Goal: Task Accomplishment & Management: Manage account settings

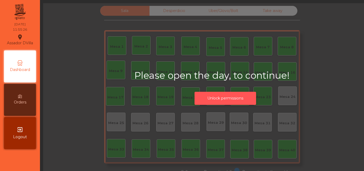
click at [200, 98] on button "Unlock permissions" at bounding box center [226, 98] width 62 height 13
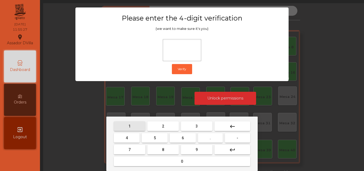
click at [131, 131] on button "1" at bounding box center [129, 126] width 31 height 10
click at [183, 148] on button "9" at bounding box center [196, 150] width 31 height 10
click at [133, 140] on button "4" at bounding box center [127, 138] width 26 height 10
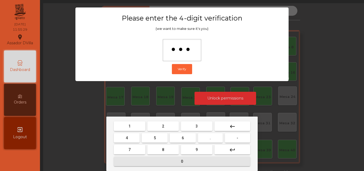
click at [148, 163] on button "0" at bounding box center [182, 161] width 136 height 10
type input "****"
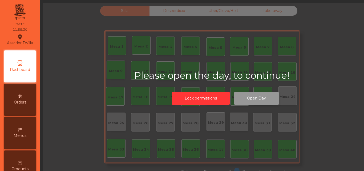
click at [237, 96] on button "Open Day" at bounding box center [256, 98] width 45 height 13
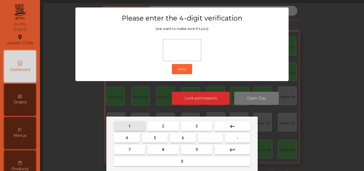
click at [135, 128] on button "1" at bounding box center [129, 126] width 31 height 10
drag, startPoint x: 193, startPoint y: 148, endPoint x: 186, endPoint y: 146, distance: 7.2
click at [192, 147] on button "9" at bounding box center [196, 150] width 31 height 10
click at [113, 137] on mat-keyboard-key "4" at bounding box center [127, 138] width 28 height 12
drag, startPoint x: 120, startPoint y: 138, endPoint x: 137, endPoint y: 155, distance: 24.3
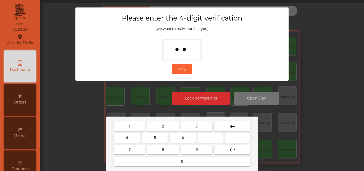
click at [120, 138] on button "4" at bounding box center [127, 138] width 26 height 10
click at [140, 159] on button "0" at bounding box center [182, 161] width 136 height 10
type input "****"
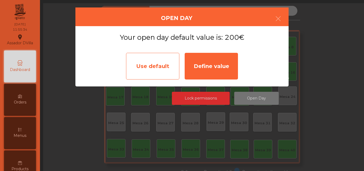
click at [152, 75] on div "Use default" at bounding box center [152, 66] width 53 height 27
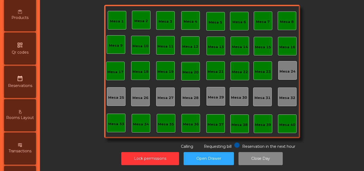
scroll to position [213, 0]
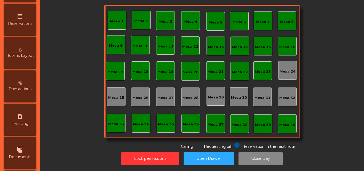
click at [23, 115] on icon "request_page" at bounding box center [20, 116] width 6 height 6
select select "**"
select select "****"
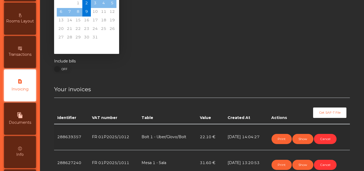
scroll to position [56, 0]
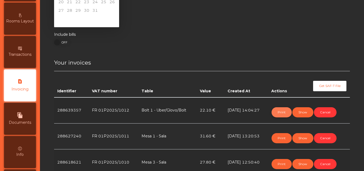
click at [279, 113] on button "Print" at bounding box center [282, 112] width 20 height 10
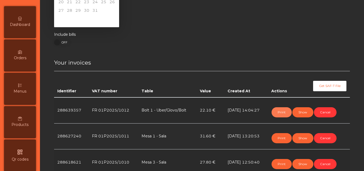
scroll to position [34, 0]
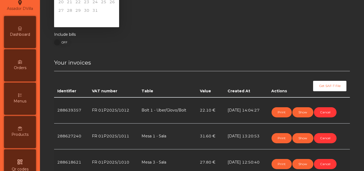
click at [26, 38] on div "Dashboard" at bounding box center [20, 32] width 32 height 32
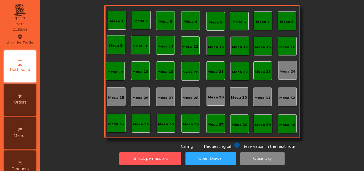
click at [174, 156] on button "Unlock permissions" at bounding box center [150, 158] width 62 height 13
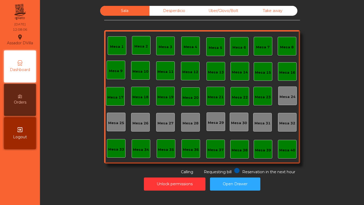
click at [357, 116] on div "Sala Desperdicio Uber/Glovo/Bolt Take away Mesa 1 Mesa 2 Mesa 3 Mesa 4 Mesa 5 M…" at bounding box center [202, 99] width 318 height 187
click at [142, 96] on div "Mesa 18" at bounding box center [140, 96] width 16 height 5
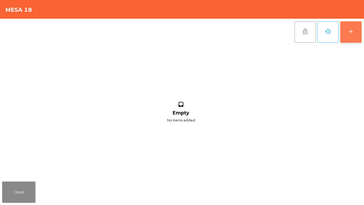
click at [352, 25] on button "add" at bounding box center [350, 31] width 21 height 21
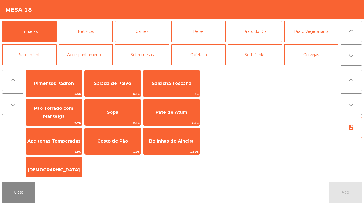
click at [227, 33] on div "Entradas Petiscos Carnes Peixe [GEOGRAPHIC_DATA] do Dia Prato Vegetariano Prato…" at bounding box center [170, 43] width 336 height 45
click at [219, 35] on button "Peixe" at bounding box center [198, 31] width 55 height 21
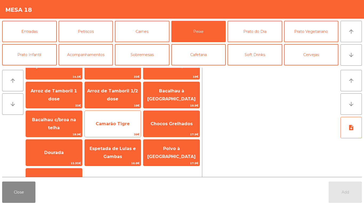
scroll to position [27, 0]
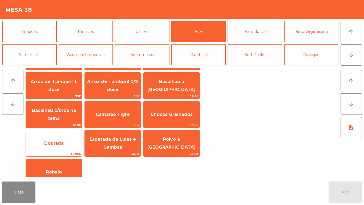
click at [69, 150] on span "Dourada" at bounding box center [54, 143] width 56 height 14
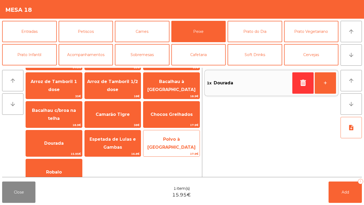
click at [176, 150] on span "Polvo à [GEOGRAPHIC_DATA]" at bounding box center [171, 143] width 56 height 23
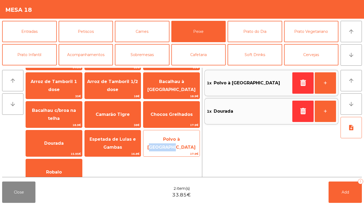
click at [176, 150] on span "Polvo à [GEOGRAPHIC_DATA]" at bounding box center [171, 143] width 56 height 23
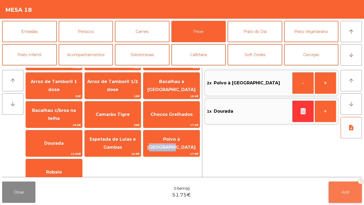
click at [349, 171] on button "Add 3" at bounding box center [345, 191] width 33 height 21
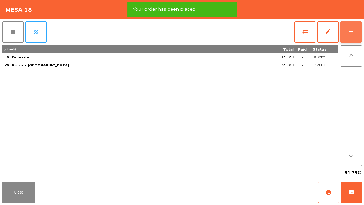
click at [347, 32] on button "add" at bounding box center [350, 31] width 21 height 21
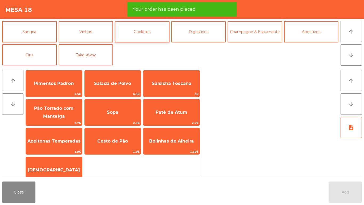
scroll to position [46, 0]
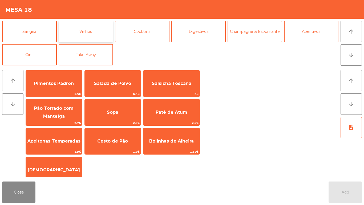
click at [88, 29] on button "Vinhos" at bounding box center [86, 31] width 55 height 21
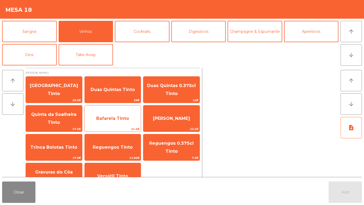
click at [116, 126] on span "24.5€" at bounding box center [113, 128] width 56 height 5
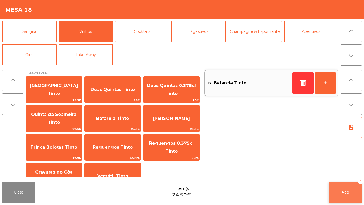
click at [354, 171] on button "Add 1" at bounding box center [345, 191] width 33 height 21
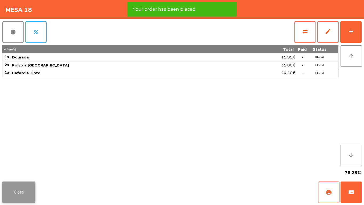
click at [25, 171] on button "Close" at bounding box center [18, 191] width 33 height 21
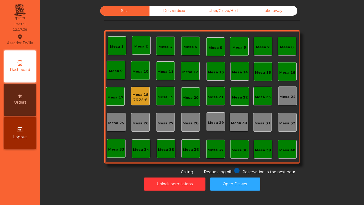
click at [144, 96] on div "Mesa 18" at bounding box center [140, 94] width 16 height 5
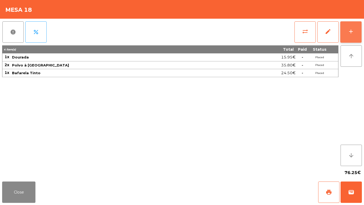
click at [350, 35] on button "add" at bounding box center [350, 31] width 21 height 21
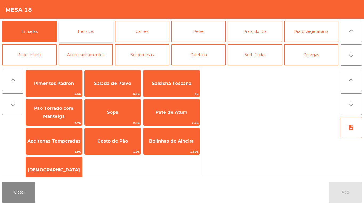
click at [96, 37] on button "Petiscos" at bounding box center [86, 31] width 55 height 21
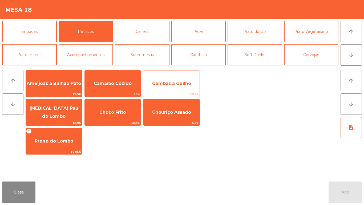
click at [166, 86] on span "Gambas à Guilho" at bounding box center [171, 83] width 56 height 14
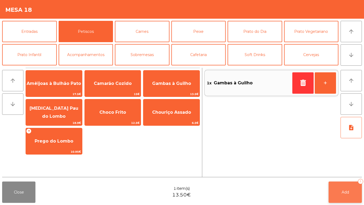
click at [359, 171] on button "Add 1" at bounding box center [345, 191] width 33 height 21
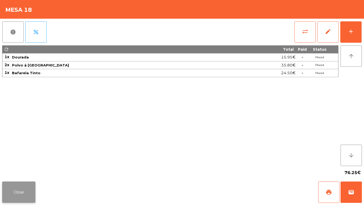
click at [21, 171] on button "Close" at bounding box center [18, 191] width 33 height 21
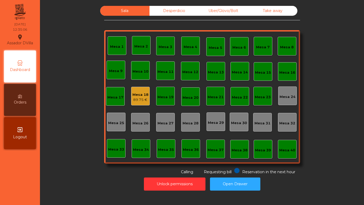
drag, startPoint x: 66, startPoint y: 146, endPoint x: 62, endPoint y: 138, distance: 9.1
click at [67, 144] on div "Sala Desperdicio Uber/Glovo/Bolt Take away Mesa 1 Mesa 2 Mesa 3 Mesa 4 Mesa 5 M…" at bounding box center [202, 90] width 310 height 169
click at [134, 97] on div "89.75 €" at bounding box center [140, 99] width 16 height 5
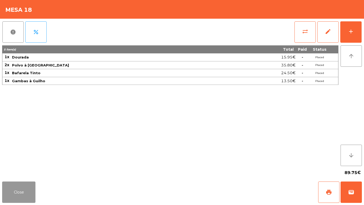
drag, startPoint x: 25, startPoint y: 185, endPoint x: 46, endPoint y: 180, distance: 21.9
click at [25, 171] on button "Close" at bounding box center [18, 191] width 33 height 21
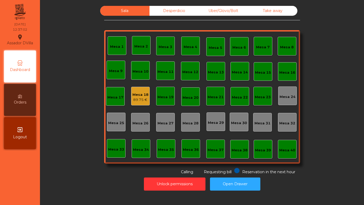
click at [99, 158] on div "Sala Desperdicio Uber/Glovo/Bolt Take away Mesa 1 Mesa 2 Mesa 3 Mesa 4 Mesa 5 M…" at bounding box center [202, 90] width 310 height 169
click at [134, 39] on div "Mesa 2" at bounding box center [141, 45] width 19 height 19
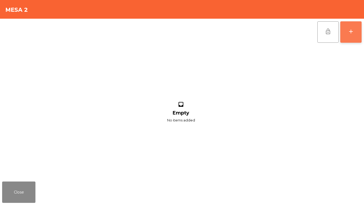
click at [356, 35] on button "add" at bounding box center [350, 31] width 21 height 21
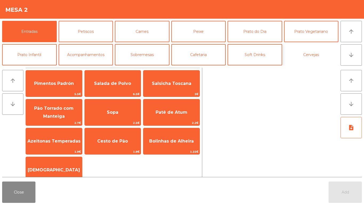
click at [297, 53] on button "Cervejas" at bounding box center [311, 54] width 55 height 21
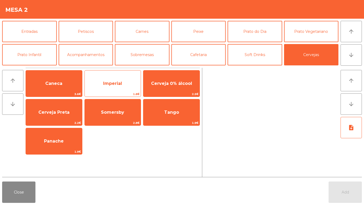
click at [106, 80] on span "Imperial" at bounding box center [113, 83] width 56 height 14
click at [105, 80] on span "Imperial" at bounding box center [113, 83] width 56 height 14
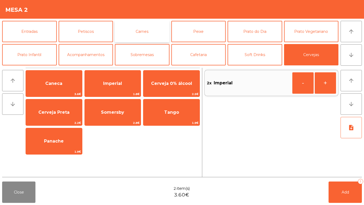
click at [161, 34] on button "Carnes" at bounding box center [142, 31] width 55 height 21
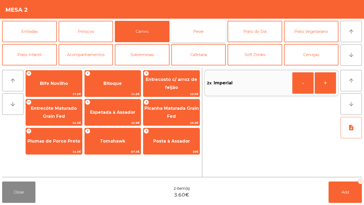
click at [207, 42] on button "Peixe" at bounding box center [198, 31] width 55 height 21
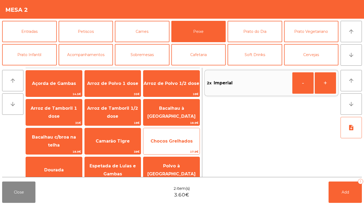
click at [183, 146] on span "Chocos Grelhados" at bounding box center [171, 141] width 56 height 14
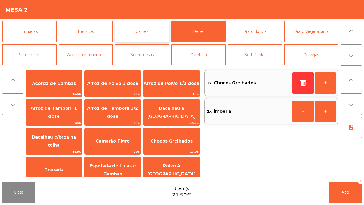
click at [134, 25] on button "Carnes" at bounding box center [142, 31] width 55 height 21
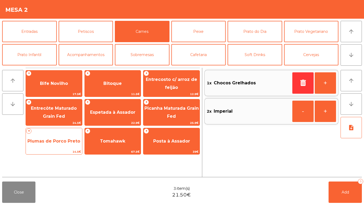
click at [57, 139] on span "Plumas de Porco Preto" at bounding box center [53, 140] width 53 height 5
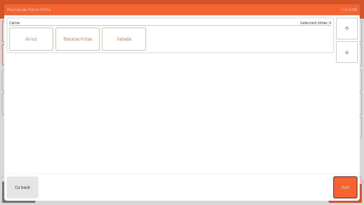
click at [339, 171] on button "Add" at bounding box center [345, 186] width 23 height 21
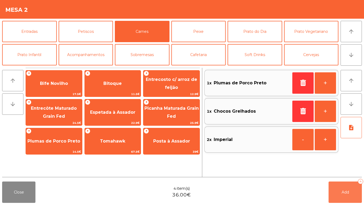
click at [339, 171] on button "Add 4" at bounding box center [345, 191] width 33 height 21
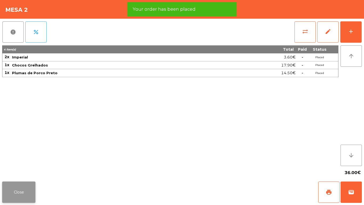
click at [22, 171] on button "Close" at bounding box center [18, 191] width 33 height 21
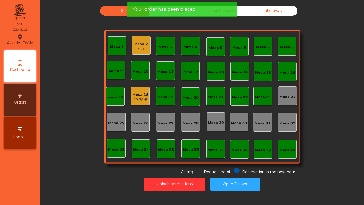
drag, startPoint x: 27, startPoint y: 191, endPoint x: 29, endPoint y: 185, distance: 6.6
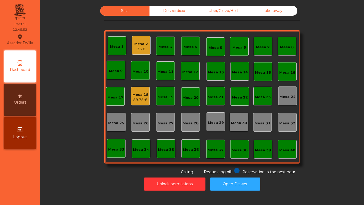
drag, startPoint x: 29, startPoint y: 185, endPoint x: 11, endPoint y: 187, distance: 17.5
click at [11, 171] on nav "Assador DVilla location_on 09/10/2025 12:45:52 Dashboard Orders exit_to_app Log…" at bounding box center [20, 102] width 40 height 205
click at [135, 43] on div "Mesa 2" at bounding box center [141, 43] width 14 height 5
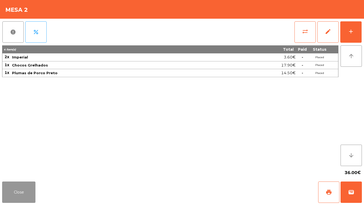
click at [19, 171] on button "Close" at bounding box center [18, 191] width 33 height 21
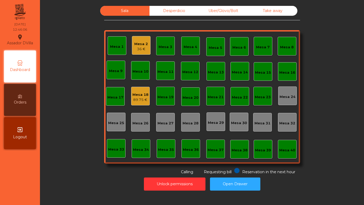
drag, startPoint x: 57, startPoint y: 173, endPoint x: 61, endPoint y: 167, distance: 7.0
click at [58, 170] on div "Sala Desperdicio Uber/Glovo/Bolt Take away Mesa 1 Mesa 2 36 € Mesa 3 Mesa 4 Mes…" at bounding box center [202, 90] width 310 height 169
click at [140, 47] on div "36 €" at bounding box center [141, 48] width 14 height 5
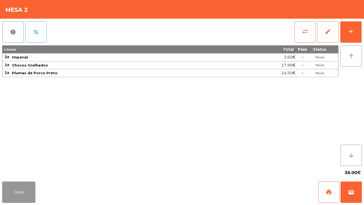
click at [12, 171] on button "Close" at bounding box center [18, 191] width 33 height 21
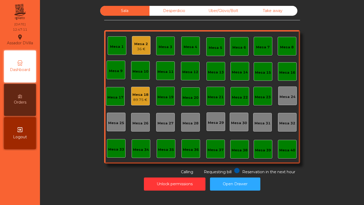
click at [138, 94] on div "Mesa 18" at bounding box center [140, 94] width 16 height 5
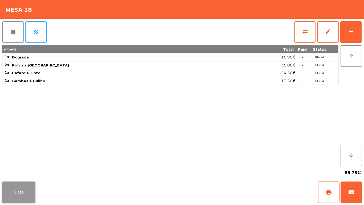
click at [34, 171] on button "Close" at bounding box center [18, 191] width 33 height 21
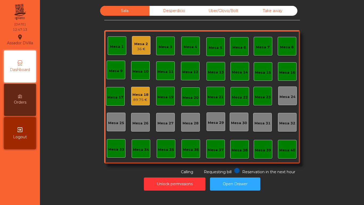
click at [261, 13] on div "Take away" at bounding box center [272, 11] width 49 height 10
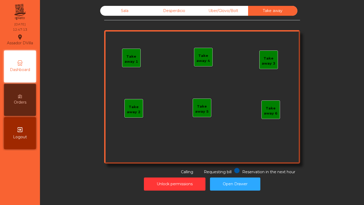
click at [230, 10] on div "Uber/Glovo/Bolt" at bounding box center [223, 11] width 49 height 10
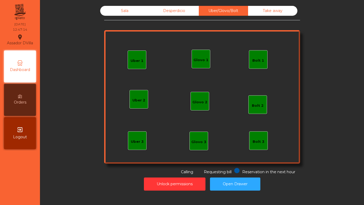
click at [173, 10] on div "Desperdicio" at bounding box center [174, 11] width 49 height 10
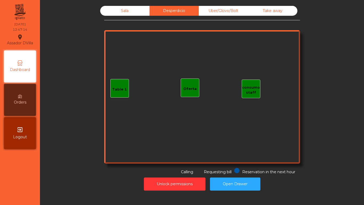
click at [141, 10] on div "Sala" at bounding box center [124, 11] width 49 height 10
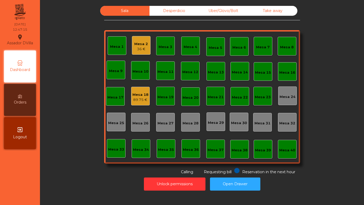
click at [81, 50] on div "Sala Desperdicio Uber/Glovo/Bolt Take away Mesa 1 Mesa 2 36 € Mesa 3 Mesa 4 Mes…" at bounding box center [202, 90] width 310 height 169
click at [132, 41] on div "Mesa 2 36 €" at bounding box center [141, 45] width 19 height 19
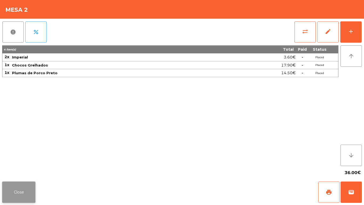
click at [21, 171] on button "Close" at bounding box center [18, 191] width 33 height 21
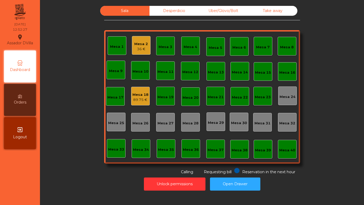
click at [136, 96] on div "Mesa 18" at bounding box center [140, 94] width 16 height 5
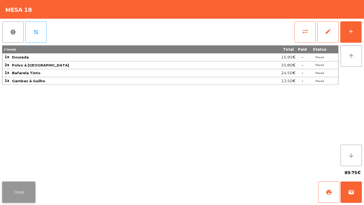
click at [23, 171] on button "Close" at bounding box center [18, 191] width 33 height 21
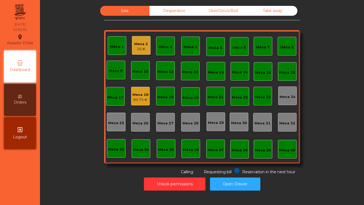
click at [122, 43] on div "Mesa 1" at bounding box center [117, 45] width 19 height 19
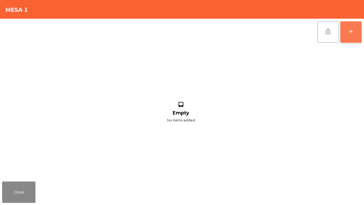
click at [360, 33] on button "add" at bounding box center [350, 31] width 21 height 21
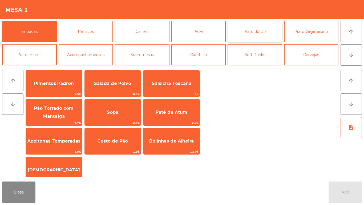
click at [228, 30] on button "Prato do Dia" at bounding box center [255, 31] width 55 height 21
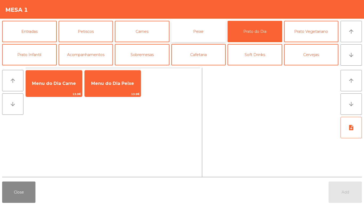
click at [214, 32] on button "Peixe" at bounding box center [198, 31] width 55 height 21
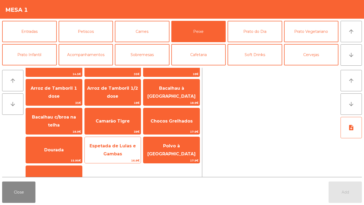
scroll to position [37, 0]
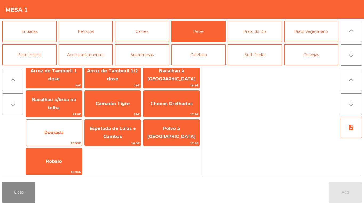
click at [51, 136] on span "Dourada" at bounding box center [54, 132] width 56 height 14
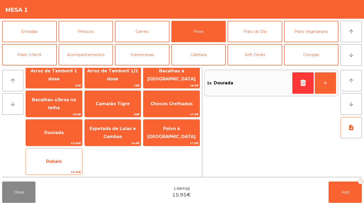
click at [61, 159] on span "Robalo" at bounding box center [54, 161] width 16 height 5
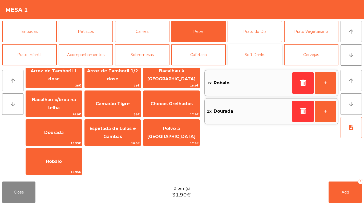
click at [268, 50] on button "Soft Drinks" at bounding box center [255, 54] width 55 height 21
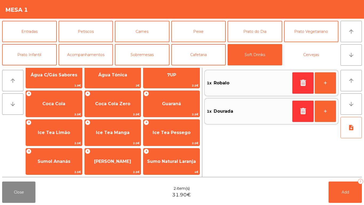
click at [310, 59] on button "Cervejas" at bounding box center [311, 54] width 55 height 21
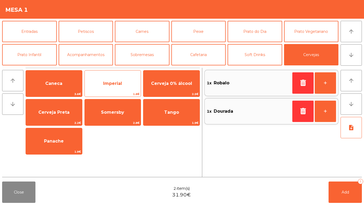
scroll to position [0, 0]
click at [109, 83] on span "Imperial" at bounding box center [112, 83] width 19 height 5
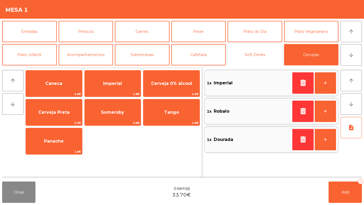
click at [269, 51] on button "Soft Drinks" at bounding box center [255, 54] width 55 height 21
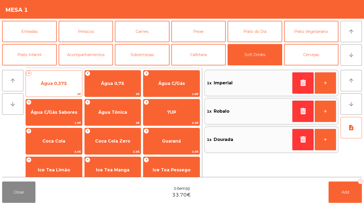
click at [65, 87] on span "Água 0,375" at bounding box center [54, 83] width 56 height 14
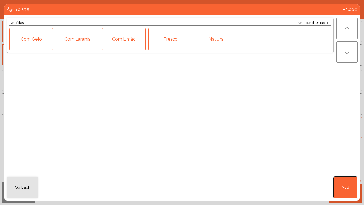
click at [344, 171] on button "Add" at bounding box center [345, 186] width 23 height 21
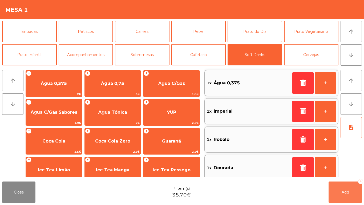
click at [349, 171] on button "Add 4" at bounding box center [345, 191] width 33 height 21
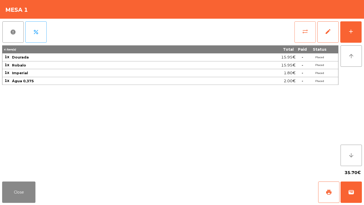
click at [297, 33] on button "sync_alt" at bounding box center [305, 31] width 21 height 21
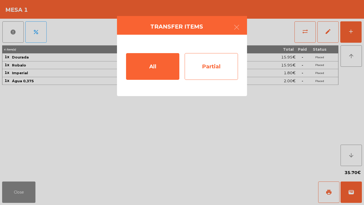
click at [200, 66] on div "Partial" at bounding box center [211, 66] width 53 height 27
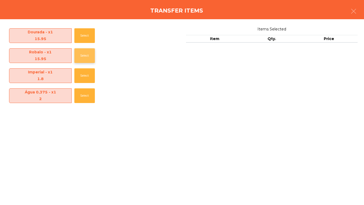
click at [76, 55] on button "Select" at bounding box center [84, 55] width 21 height 15
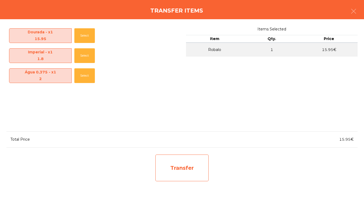
click at [188, 171] on div "Transfer" at bounding box center [181, 167] width 53 height 27
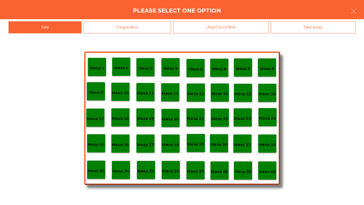
click at [112, 25] on div "Desperdicio" at bounding box center [128, 27] width 88 height 12
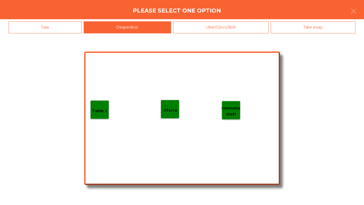
click at [101, 104] on div "Table 1" at bounding box center [99, 109] width 19 height 19
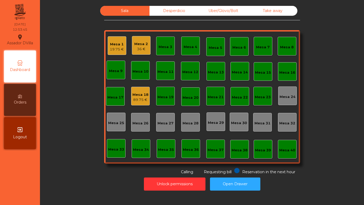
click at [112, 44] on div "Mesa 1" at bounding box center [117, 44] width 14 height 5
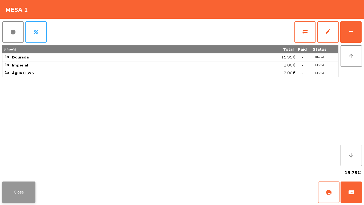
click at [22, 171] on button "Close" at bounding box center [18, 191] width 33 height 21
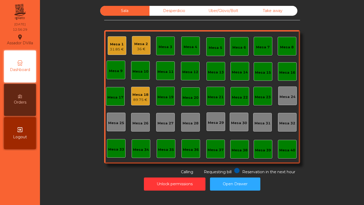
click at [140, 99] on div "89.75 €" at bounding box center [140, 99] width 16 height 5
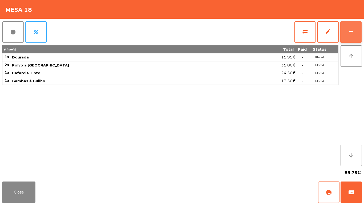
click at [352, 40] on button "add" at bounding box center [350, 31] width 21 height 21
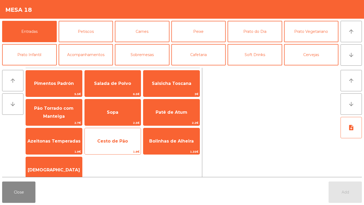
click at [114, 139] on span "Cesto de Pão" at bounding box center [112, 140] width 31 height 5
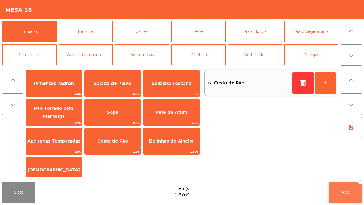
click at [344, 171] on button "Add 1" at bounding box center [345, 191] width 33 height 21
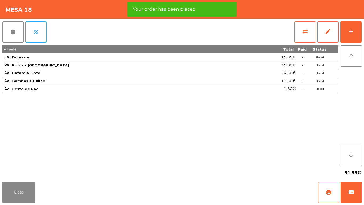
click at [35, 171] on div "Close print wallet" at bounding box center [182, 192] width 364 height 26
click at [26, 171] on div "Close print wallet" at bounding box center [182, 192] width 364 height 26
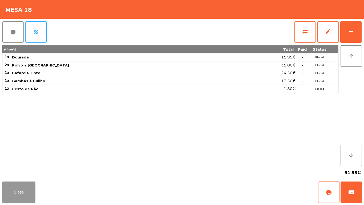
drag, startPoint x: 30, startPoint y: 184, endPoint x: 33, endPoint y: 183, distance: 3.6
click at [30, 171] on button "Close" at bounding box center [18, 191] width 33 height 21
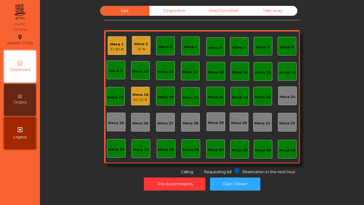
click at [144, 102] on div "Mesa 18 91.55 €" at bounding box center [140, 96] width 19 height 19
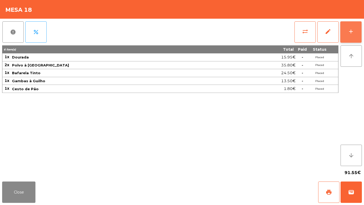
click at [354, 37] on button "add" at bounding box center [350, 31] width 21 height 21
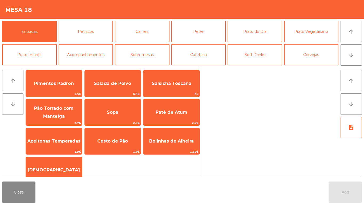
scroll to position [27, 0]
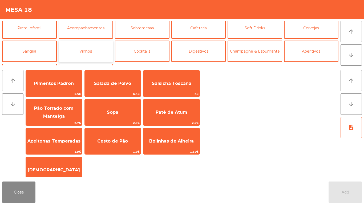
click at [84, 49] on button "Vinhos" at bounding box center [86, 51] width 55 height 21
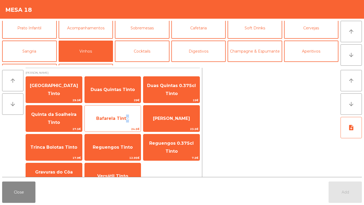
drag, startPoint x: 125, startPoint y: 124, endPoint x: 141, endPoint y: 129, distance: 17.1
click at [124, 124] on span "Bafarela Tinto" at bounding box center [113, 118] width 56 height 14
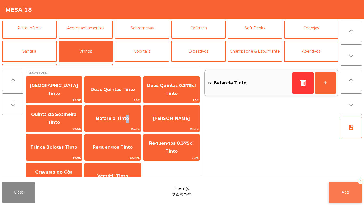
click at [351, 171] on button "Add 1" at bounding box center [345, 191] width 33 height 21
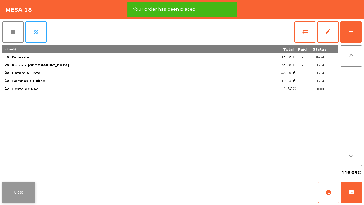
click at [27, 171] on button "Close" at bounding box center [18, 191] width 33 height 21
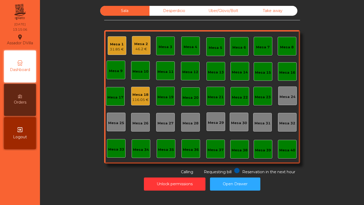
drag, startPoint x: 34, startPoint y: 196, endPoint x: 54, endPoint y: 200, distance: 20.6
click at [54, 171] on div "Assador DVilla location_on 09/10/2025 13:15:06 Dashboard Orders exit_to_app Log…" at bounding box center [182, 102] width 364 height 205
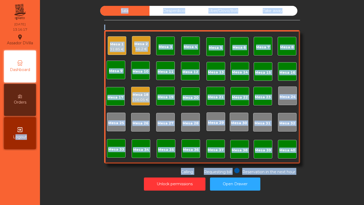
click at [114, 50] on div "31.85 €" at bounding box center [117, 49] width 14 height 5
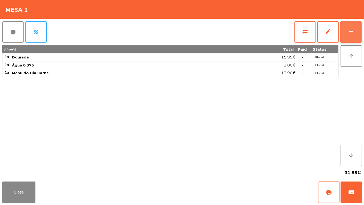
click at [351, 35] on button "add" at bounding box center [350, 31] width 21 height 21
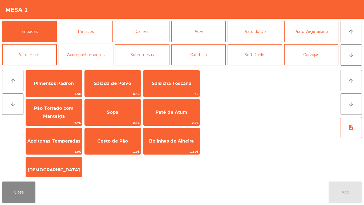
click at [93, 56] on button "Acompanhamentos" at bounding box center [86, 54] width 55 height 21
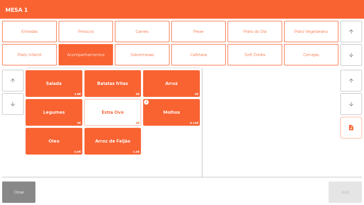
click at [103, 116] on span "Extra Ovo" at bounding box center [113, 112] width 56 height 14
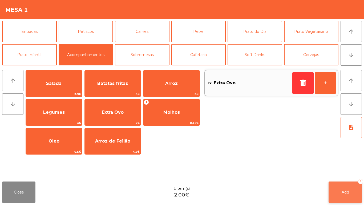
click at [344, 171] on span "Add" at bounding box center [345, 192] width 7 height 5
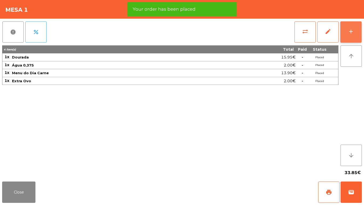
click at [353, 35] on button "add" at bounding box center [350, 31] width 21 height 21
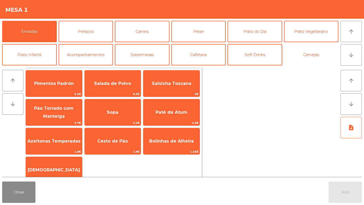
drag, startPoint x: 320, startPoint y: 59, endPoint x: 262, endPoint y: 58, distance: 57.3
click at [319, 59] on button "Cervejas" at bounding box center [311, 54] width 55 height 21
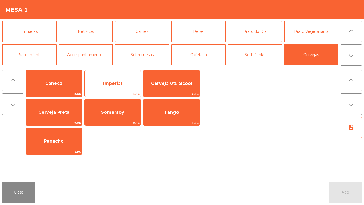
click at [135, 82] on span "Imperial" at bounding box center [113, 83] width 56 height 14
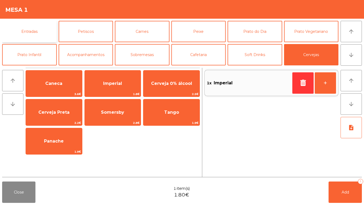
click at [31, 27] on button "Entradas" at bounding box center [29, 31] width 55 height 21
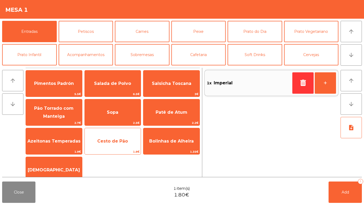
click at [108, 141] on span "Cesto de Pão" at bounding box center [112, 140] width 31 height 5
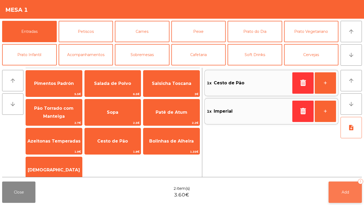
click at [346, 171] on span "Add" at bounding box center [345, 192] width 7 height 5
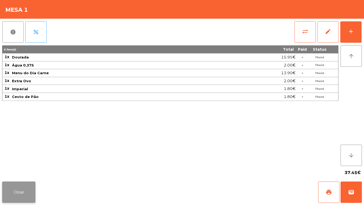
click at [26, 171] on button "Close" at bounding box center [18, 191] width 33 height 21
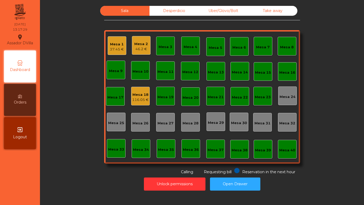
click at [83, 119] on div "Sala Desperdicio Uber/Glovo/Bolt Take away Mesa 1 37.45 € Mesa 2 46.2 € Mesa 3 …" at bounding box center [202, 90] width 310 height 169
click at [136, 98] on div "116.05 €" at bounding box center [140, 99] width 17 height 5
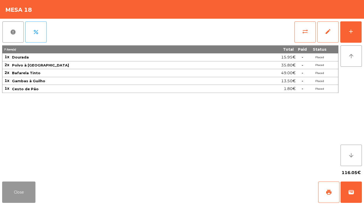
click at [21, 171] on button "Close" at bounding box center [18, 191] width 33 height 21
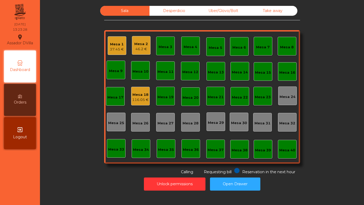
click at [83, 114] on div "Sala Desperdicio Uber/Glovo/Bolt Take away Mesa 1 37.45 € Mesa 2 46.2 € Mesa 3 …" at bounding box center [202, 90] width 310 height 169
click at [137, 88] on div "Mesa 18 116.05 €" at bounding box center [140, 96] width 19 height 19
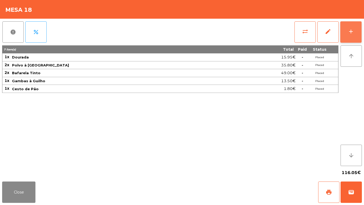
click at [349, 42] on button "add" at bounding box center [350, 31] width 21 height 21
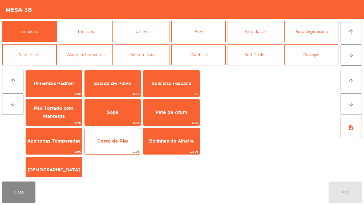
click at [105, 145] on span "Cesto de Pão" at bounding box center [113, 141] width 56 height 14
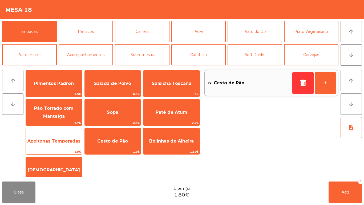
click at [53, 147] on span "Azeitonas Temperadas" at bounding box center [54, 141] width 56 height 14
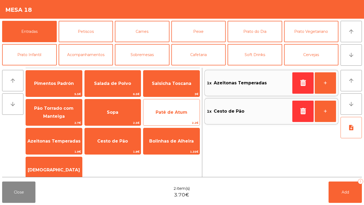
click at [155, 110] on span "Patê de Atum" at bounding box center [171, 112] width 56 height 14
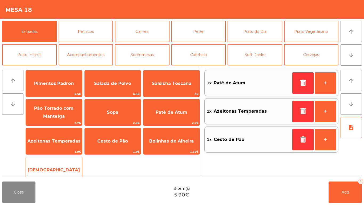
click at [61, 167] on span "[DEMOGRAPHIC_DATA]" at bounding box center [54, 169] width 52 height 5
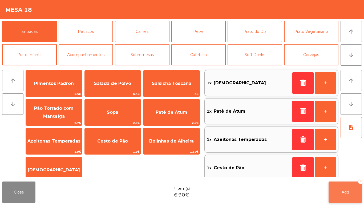
click at [346, 171] on button "Add 4" at bounding box center [345, 191] width 33 height 21
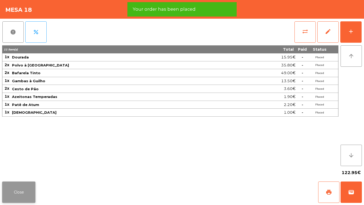
click at [26, 171] on button "Close" at bounding box center [18, 191] width 33 height 21
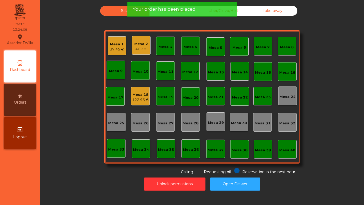
click at [115, 38] on div "Mesa 1 37.45 €" at bounding box center [117, 45] width 19 height 19
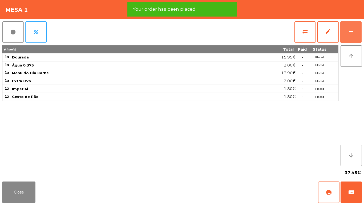
drag, startPoint x: 351, startPoint y: 32, endPoint x: 289, endPoint y: 44, distance: 62.4
click at [351, 32] on div "add" at bounding box center [351, 31] width 6 height 6
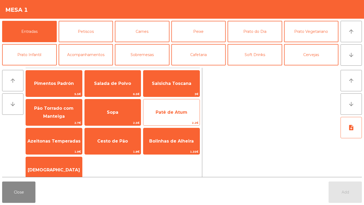
drag, startPoint x: 158, startPoint y: 107, endPoint x: 187, endPoint y: 122, distance: 32.9
click at [158, 107] on span "Patê de Atum" at bounding box center [171, 112] width 56 height 14
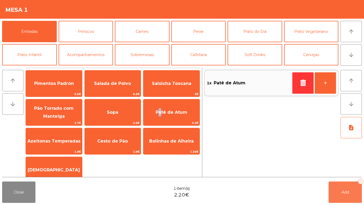
drag, startPoint x: 352, startPoint y: 192, endPoint x: 347, endPoint y: 190, distance: 5.6
click at [351, 171] on button "Add 1" at bounding box center [345, 191] width 33 height 21
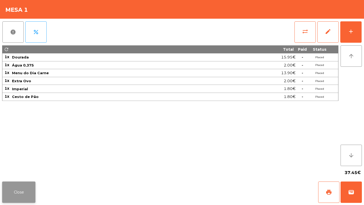
click at [22, 171] on button "Close" at bounding box center [18, 191] width 33 height 21
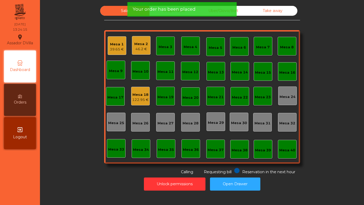
click at [148, 52] on div "Mesa 2 46.2 €" at bounding box center [141, 45] width 19 height 19
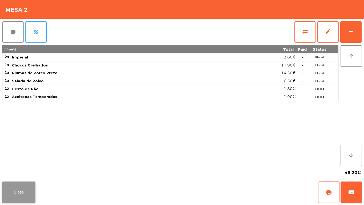
click at [21, 171] on button "Close" at bounding box center [18, 191] width 33 height 21
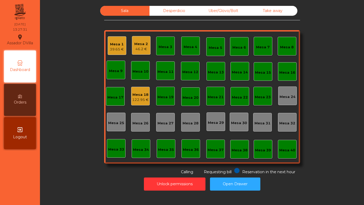
click at [142, 47] on div "46.2 €" at bounding box center [141, 48] width 14 height 5
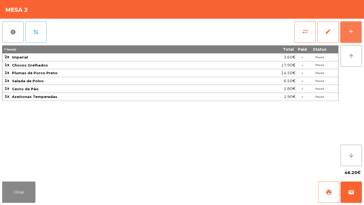
click at [348, 29] on button "add" at bounding box center [350, 31] width 21 height 21
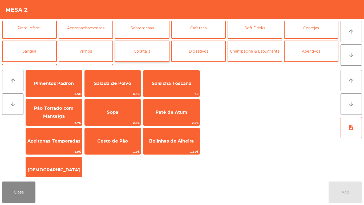
scroll to position [46, 0]
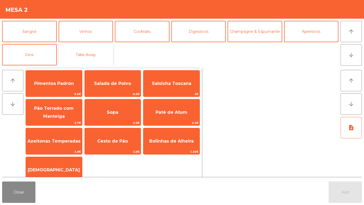
click at [94, 52] on button "Take-Away" at bounding box center [86, 54] width 55 height 21
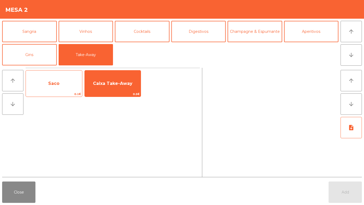
click at [70, 87] on span "Saco" at bounding box center [54, 83] width 56 height 14
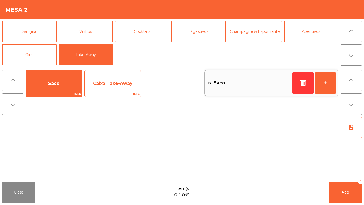
click at [108, 77] on span "Caixa Take-Away" at bounding box center [113, 83] width 56 height 14
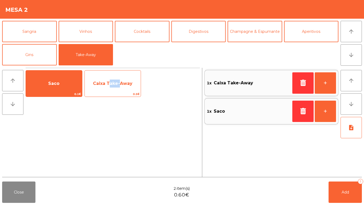
click at [108, 77] on span "Caixa Take-Away" at bounding box center [113, 83] width 56 height 14
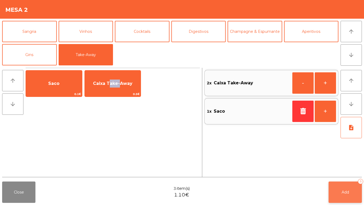
click at [342, 171] on button "Add 3" at bounding box center [345, 191] width 33 height 21
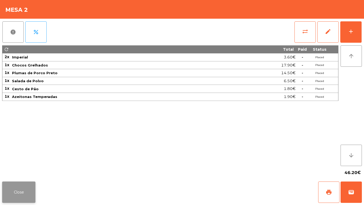
click at [12, 171] on button "Close" at bounding box center [18, 191] width 33 height 21
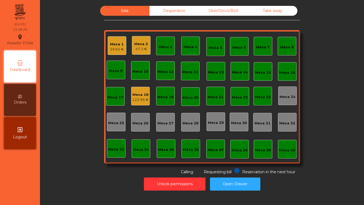
click at [137, 48] on div "47.3 €" at bounding box center [141, 48] width 14 height 5
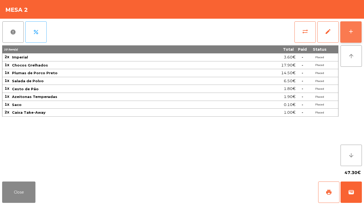
click at [358, 23] on button "add" at bounding box center [350, 31] width 21 height 21
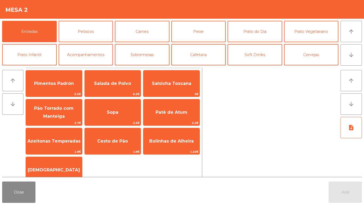
click at [207, 50] on button "Cafetaria" at bounding box center [198, 54] width 55 height 21
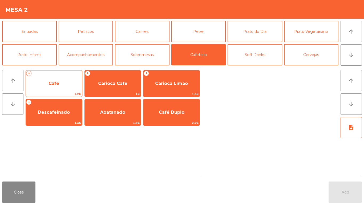
click at [47, 82] on span "Café" at bounding box center [54, 83] width 56 height 14
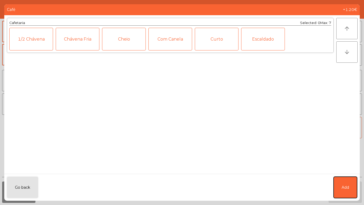
click at [348, 171] on span "Add" at bounding box center [345, 187] width 7 height 6
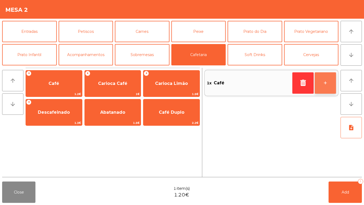
click at [334, 81] on button "+" at bounding box center [325, 82] width 21 height 21
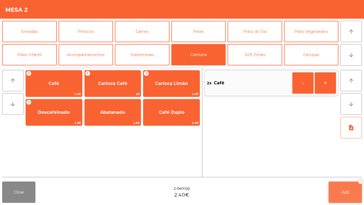
click at [351, 171] on button "Add 2" at bounding box center [345, 191] width 33 height 21
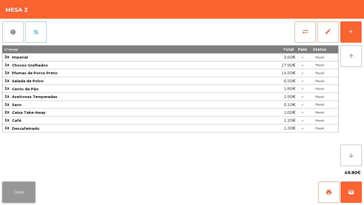
click at [18, 171] on button "Close" at bounding box center [18, 191] width 33 height 21
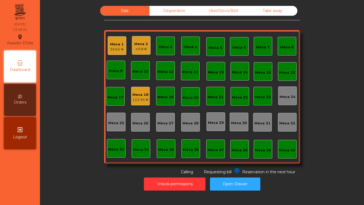
click at [138, 93] on div "Mesa 18" at bounding box center [140, 94] width 17 height 5
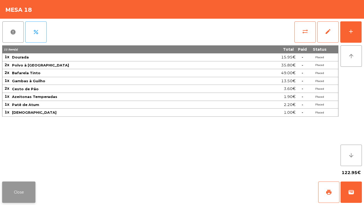
click at [21, 171] on button "Close" at bounding box center [18, 191] width 33 height 21
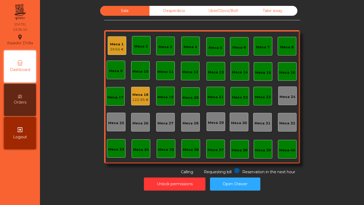
click at [124, 51] on div "Mesa 1 39.65 € Mesa 2 Mesa 3 Mesa 4 Mesa 5 Mesa 6 Mesa 7 Mesa 8 Mesa 9 Mesa 10 …" at bounding box center [202, 96] width 196 height 133
click at [120, 49] on div "39.65 €" at bounding box center [117, 49] width 14 height 5
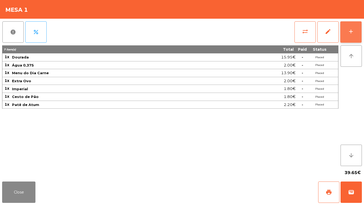
click at [352, 25] on button "add" at bounding box center [350, 31] width 21 height 21
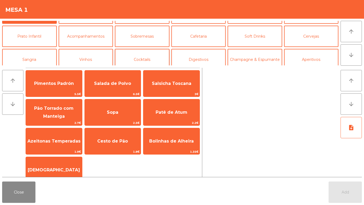
scroll to position [27, 0]
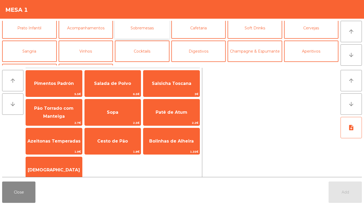
click at [147, 33] on button "Sobremesas" at bounding box center [142, 27] width 55 height 21
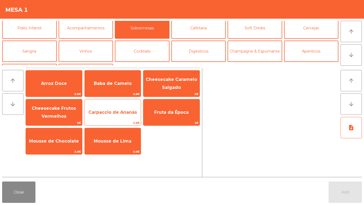
click at [108, 116] on span "Carpaccio de Ananás" at bounding box center [113, 112] width 56 height 14
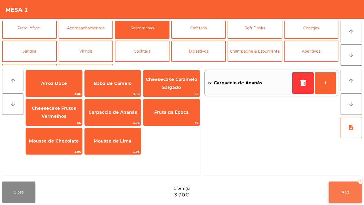
drag, startPoint x: 353, startPoint y: 185, endPoint x: 114, endPoint y: 182, distance: 238.9
click at [353, 171] on button "Add 1" at bounding box center [345, 191] width 33 height 21
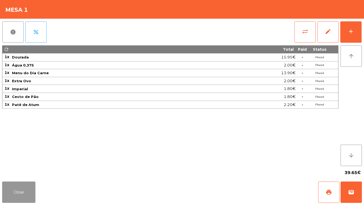
click at [22, 171] on button "Close" at bounding box center [18, 191] width 33 height 21
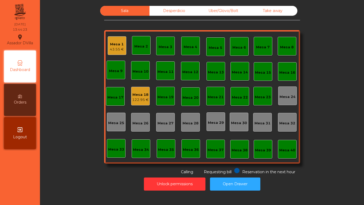
click at [134, 41] on div "Mesa 2" at bounding box center [141, 45] width 19 height 19
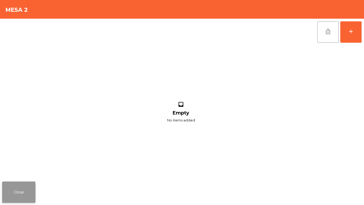
click at [10, 171] on button "Close" at bounding box center [18, 191] width 33 height 21
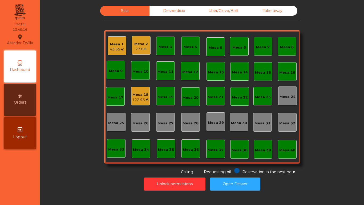
click at [134, 45] on div "Mesa 2" at bounding box center [141, 43] width 14 height 5
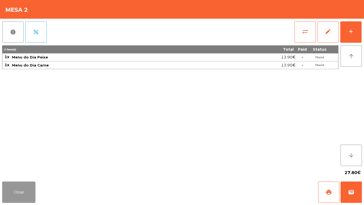
click at [26, 171] on button "Close" at bounding box center [18, 191] width 33 height 21
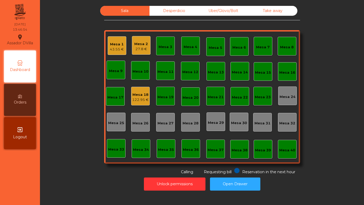
click at [110, 39] on div "Mesa 1 43.55 €" at bounding box center [117, 45] width 19 height 19
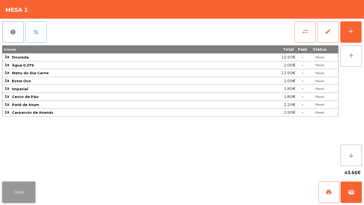
click at [19, 171] on button "Close" at bounding box center [18, 191] width 33 height 21
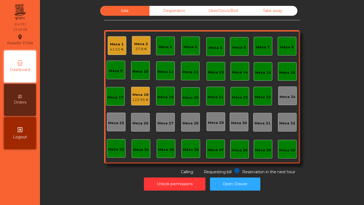
drag, startPoint x: 59, startPoint y: 160, endPoint x: 83, endPoint y: 153, distance: 24.8
click at [59, 159] on div "Sala Desperdicio Uber/Glovo/Bolt Take away Mesa 1 43.55 € Mesa 2 27.8 € Mesa 3 …" at bounding box center [202, 90] width 310 height 169
click at [110, 46] on div "Mesa 1" at bounding box center [117, 44] width 14 height 5
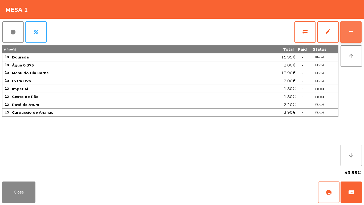
click at [351, 37] on button "add" at bounding box center [350, 31] width 21 height 21
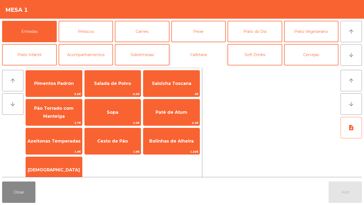
click at [206, 51] on button "Cafetaria" at bounding box center [198, 54] width 55 height 21
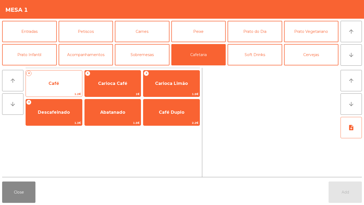
click at [48, 87] on span "Café" at bounding box center [54, 83] width 56 height 14
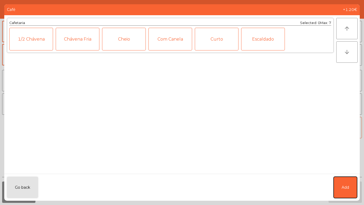
click at [348, 171] on span "Add" at bounding box center [345, 187] width 7 height 6
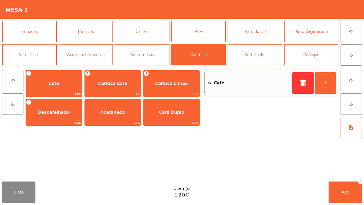
click at [344, 171] on div "Close 1 item(s) 1.20€ Add 1" at bounding box center [182, 192] width 364 height 26
drag, startPoint x: 345, startPoint y: 198, endPoint x: 232, endPoint y: 180, distance: 114.1
click at [345, 171] on button "Add 1" at bounding box center [345, 191] width 33 height 21
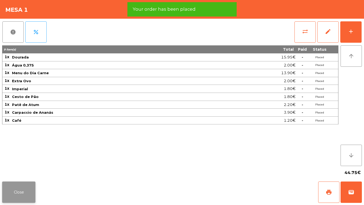
click at [33, 171] on button "Close" at bounding box center [18, 191] width 33 height 21
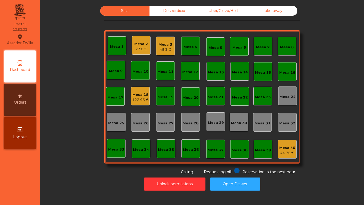
click at [162, 51] on div "49.3 €" at bounding box center [166, 49] width 14 height 5
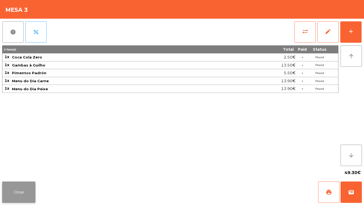
click at [18, 171] on button "Close" at bounding box center [18, 191] width 33 height 21
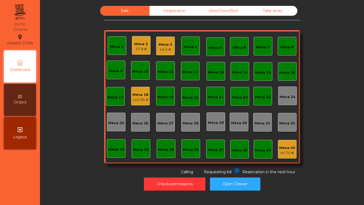
click at [131, 92] on div "Mesa 18 122.95 €" at bounding box center [140, 96] width 19 height 19
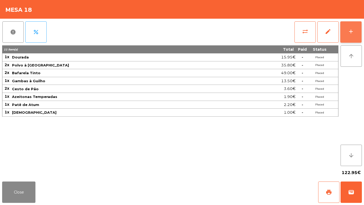
click at [352, 27] on button "add" at bounding box center [350, 31] width 21 height 21
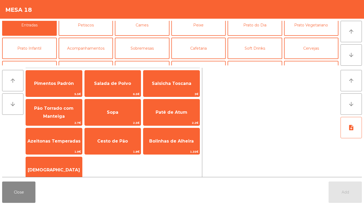
scroll to position [7, 0]
click at [136, 48] on button "Sobremesas" at bounding box center [142, 47] width 55 height 21
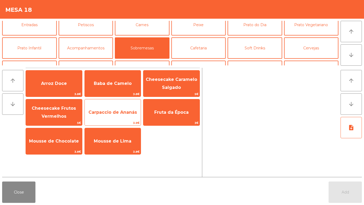
click at [112, 109] on span "Carpaccio de Ananás" at bounding box center [113, 112] width 56 height 14
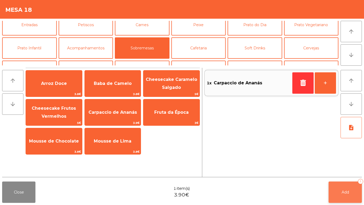
click at [344, 171] on button "Add 1" at bounding box center [345, 191] width 33 height 21
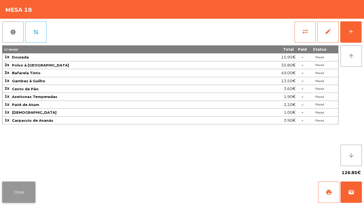
click at [23, 171] on button "Close" at bounding box center [18, 191] width 33 height 21
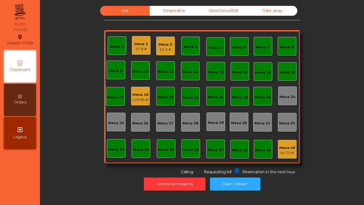
click at [137, 48] on div "27.8 €" at bounding box center [141, 48] width 14 height 5
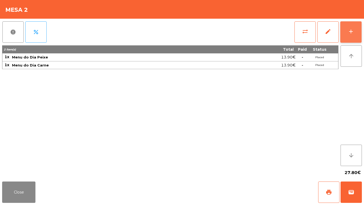
click at [352, 22] on button "add" at bounding box center [350, 31] width 21 height 21
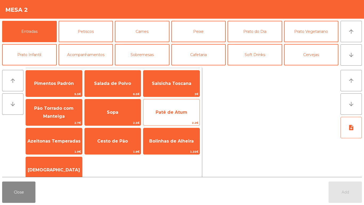
click at [163, 109] on span "Patê de Atum" at bounding box center [171, 112] width 56 height 14
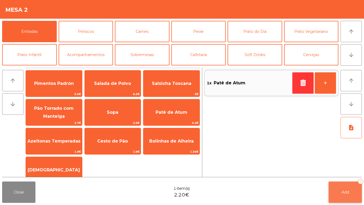
drag, startPoint x: 355, startPoint y: 190, endPoint x: 31, endPoint y: 180, distance: 324.6
click at [355, 171] on button "Add 1" at bounding box center [345, 191] width 33 height 21
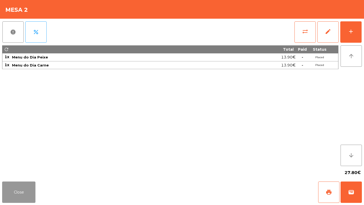
click at [12, 171] on button "Close" at bounding box center [18, 191] width 33 height 21
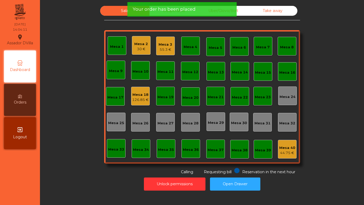
click at [142, 95] on div "Mesa 18" at bounding box center [140, 94] width 17 height 5
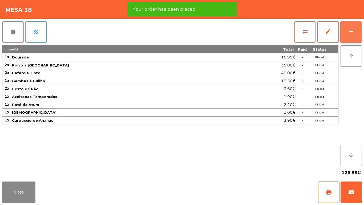
click at [356, 22] on button "add" at bounding box center [350, 31] width 21 height 21
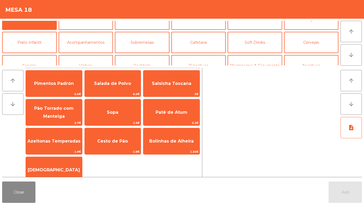
scroll to position [0, 0]
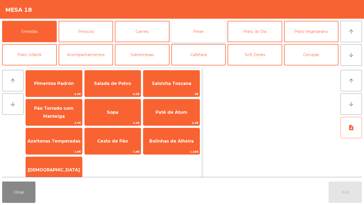
click at [198, 42] on button "Peixe" at bounding box center [198, 31] width 55 height 21
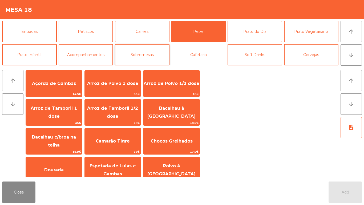
click at [195, 49] on button "Cafetaria" at bounding box center [198, 54] width 55 height 21
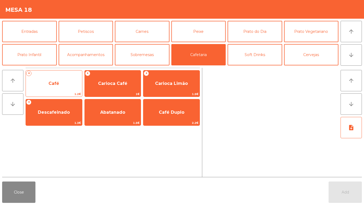
click at [69, 78] on span "Café" at bounding box center [54, 83] width 56 height 14
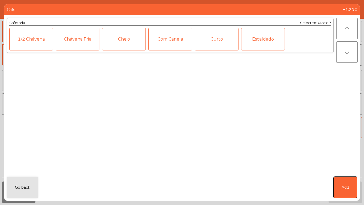
drag, startPoint x: 352, startPoint y: 186, endPoint x: 335, endPoint y: 118, distance: 70.8
click at [352, 171] on button "Add" at bounding box center [345, 186] width 23 height 21
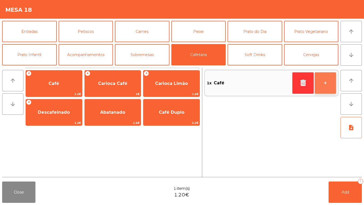
click at [329, 79] on button "+" at bounding box center [325, 82] width 21 height 21
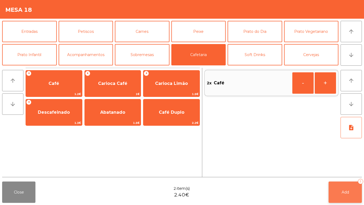
click at [343, 171] on button "Add 2" at bounding box center [345, 191] width 33 height 21
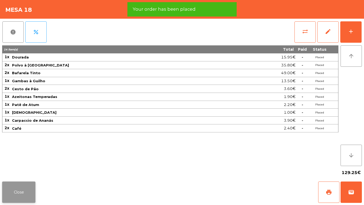
click at [14, 171] on button "Close" at bounding box center [18, 191] width 33 height 21
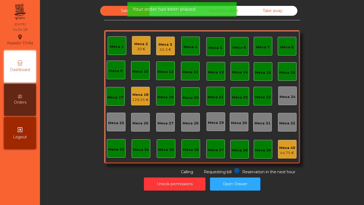
click at [165, 49] on div "55.3 €" at bounding box center [166, 49] width 14 height 5
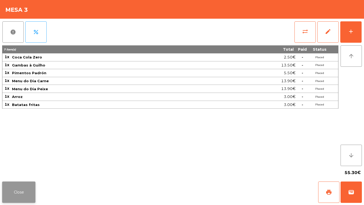
click at [19, 171] on button "Close" at bounding box center [18, 191] width 33 height 21
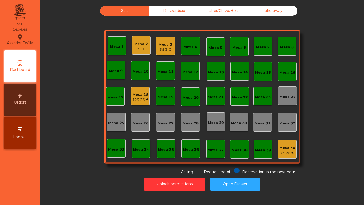
click at [134, 49] on div "30 €" at bounding box center [141, 48] width 14 height 5
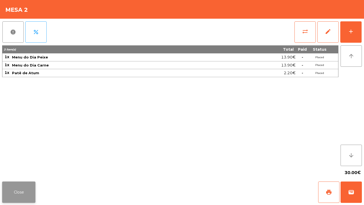
click at [13, 171] on button "Close" at bounding box center [18, 191] width 33 height 21
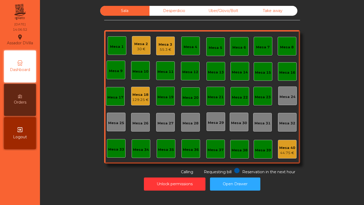
click at [160, 46] on div "Mesa 3" at bounding box center [166, 44] width 14 height 5
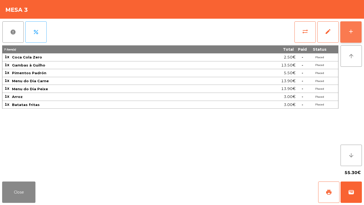
click at [358, 30] on button "add" at bounding box center [350, 31] width 21 height 21
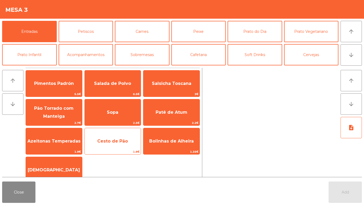
click at [112, 137] on span "Cesto de Pão" at bounding box center [113, 141] width 56 height 14
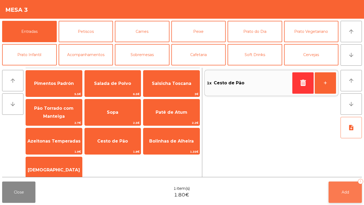
click at [345, 171] on button "Add 1" at bounding box center [345, 191] width 33 height 21
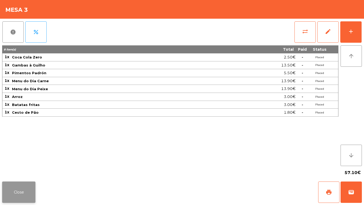
click at [16, 171] on button "Close" at bounding box center [18, 191] width 33 height 21
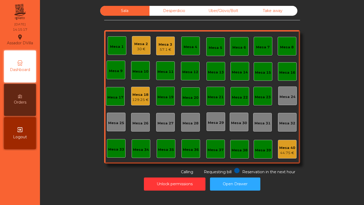
click at [136, 93] on div "Mesa 18" at bounding box center [140, 94] width 17 height 5
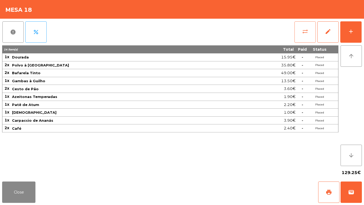
click at [306, 33] on span "sync_alt" at bounding box center [305, 31] width 6 height 6
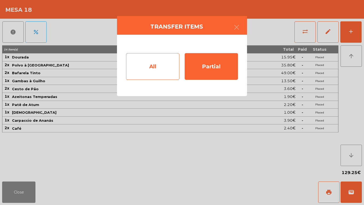
click at [165, 69] on div "All" at bounding box center [152, 66] width 53 height 27
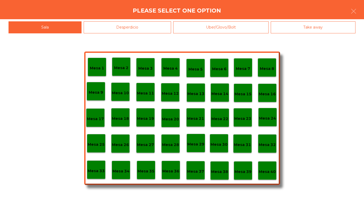
click at [240, 167] on div "Mesa 39" at bounding box center [243, 170] width 17 height 8
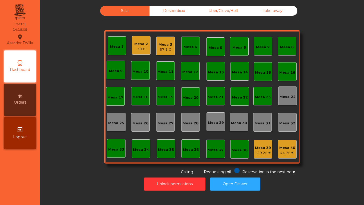
click at [147, 42] on div "Mesa 2 30 €" at bounding box center [141, 45] width 19 height 19
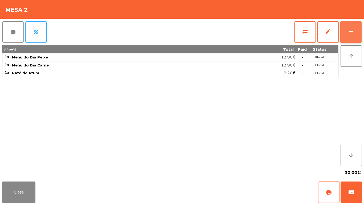
click at [343, 28] on button "add" at bounding box center [350, 31] width 21 height 21
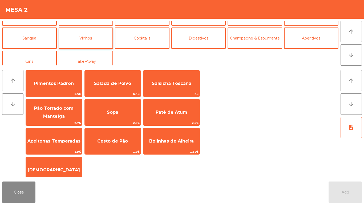
scroll to position [46, 0]
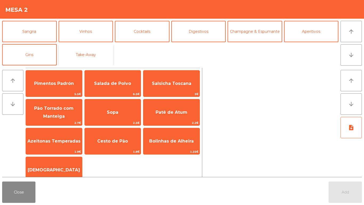
click at [91, 56] on button "Take-Away" at bounding box center [86, 54] width 55 height 21
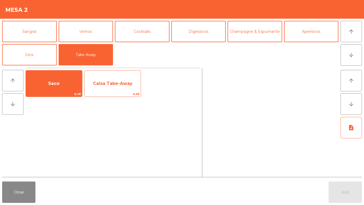
click at [98, 87] on span "Caixa Take-Away" at bounding box center [113, 83] width 56 height 14
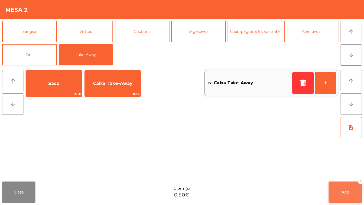
click at [349, 171] on button "Add 1" at bounding box center [345, 191] width 33 height 21
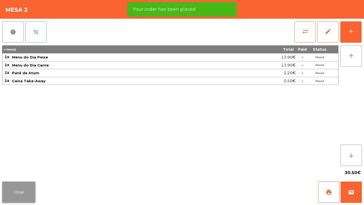
click at [14, 171] on button "Close" at bounding box center [18, 191] width 33 height 21
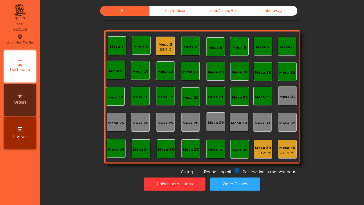
click at [159, 43] on div "Mesa 3" at bounding box center [166, 44] width 14 height 5
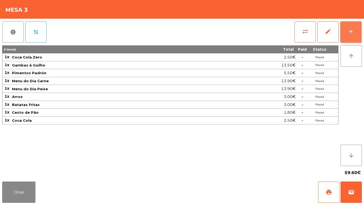
click at [353, 28] on div "add" at bounding box center [351, 31] width 6 height 6
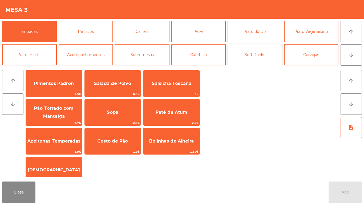
click at [269, 57] on button "Soft Drinks" at bounding box center [255, 54] width 55 height 21
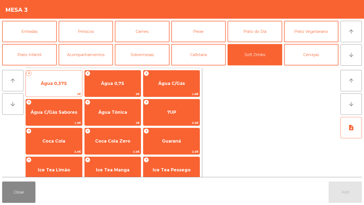
click at [53, 86] on span "Água 0,375" at bounding box center [54, 83] width 56 height 14
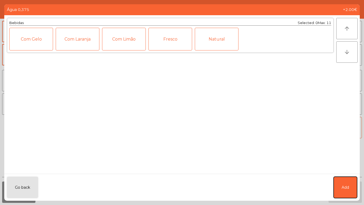
click at [351, 187] on button "Add" at bounding box center [345, 186] width 23 height 21
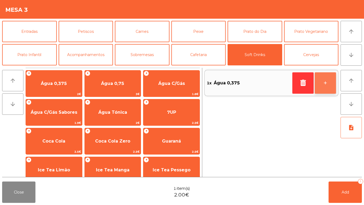
click at [325, 82] on button "+" at bounding box center [325, 82] width 21 height 21
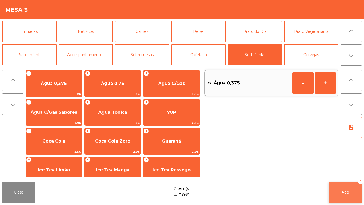
click at [351, 188] on button "Add 2" at bounding box center [345, 191] width 33 height 21
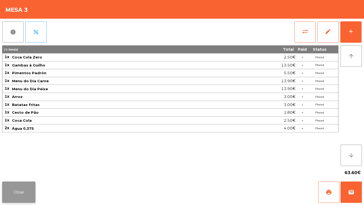
click at [14, 188] on button "Close" at bounding box center [18, 191] width 33 height 21
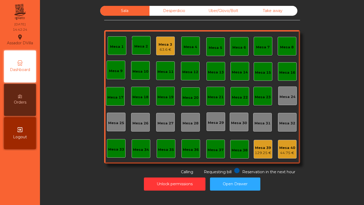
click at [162, 49] on div "63.6 €" at bounding box center [166, 49] width 14 height 5
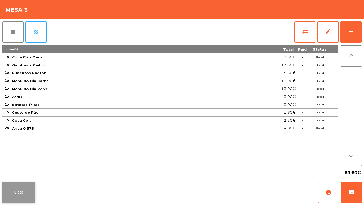
click at [30, 198] on button "Close" at bounding box center [18, 191] width 33 height 21
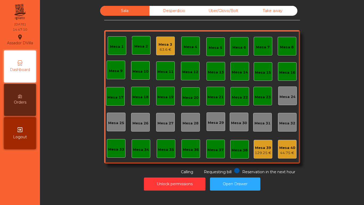
click at [110, 43] on div "Mesa 1" at bounding box center [117, 45] width 14 height 7
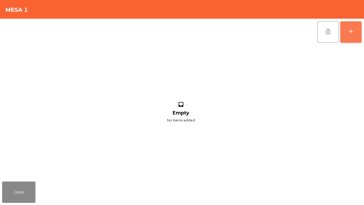
click at [354, 28] on div "add" at bounding box center [351, 31] width 6 height 6
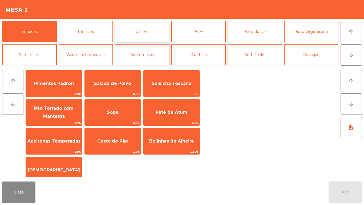
click at [143, 31] on button "Carnes" at bounding box center [142, 31] width 55 height 21
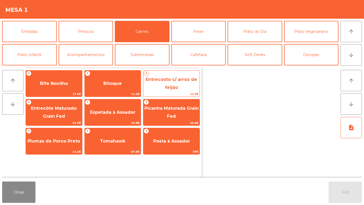
click at [171, 82] on span "Entrecosto c/ arroz de feijão" at bounding box center [171, 83] width 56 height 23
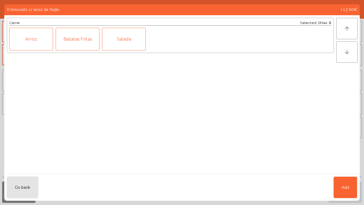
click at [171, 82] on div "Carne Selected: 0 Max: 8 Arroz Batatas Fritas Salada" at bounding box center [170, 94] width 332 height 158
click at [353, 189] on button "Add" at bounding box center [345, 186] width 23 height 21
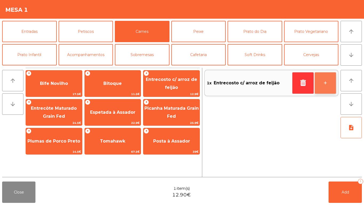
click at [329, 81] on button "+" at bounding box center [325, 82] width 21 height 21
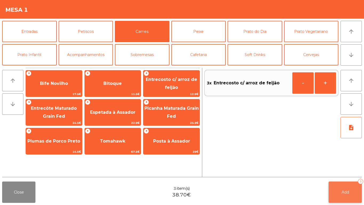
click at [348, 192] on span "Add" at bounding box center [345, 192] width 7 height 5
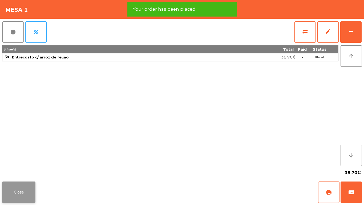
click at [16, 186] on button "Close" at bounding box center [18, 191] width 33 height 21
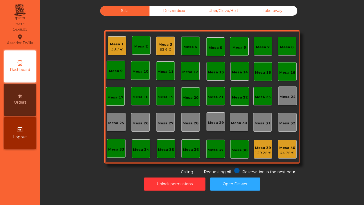
click at [160, 43] on div "Mesa 3" at bounding box center [166, 44] width 14 height 5
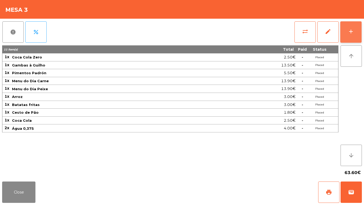
click at [354, 27] on button "add" at bounding box center [350, 31] width 21 height 21
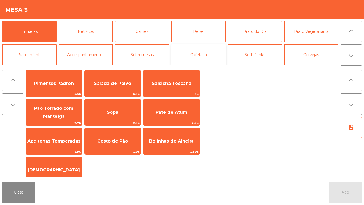
click at [200, 59] on button "Cafetaria" at bounding box center [198, 54] width 55 height 21
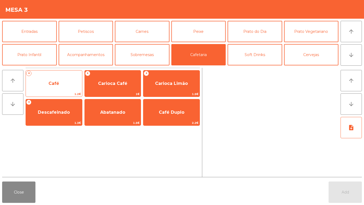
click at [62, 77] on span "Café" at bounding box center [54, 83] width 56 height 14
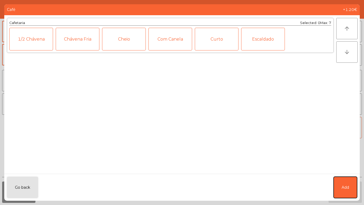
click at [348, 188] on span "Add" at bounding box center [345, 187] width 7 height 6
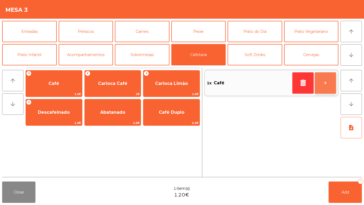
click at [329, 79] on button "+" at bounding box center [325, 82] width 21 height 21
click at [164, 43] on div "Entradas Petiscos Carnes Peixe [GEOGRAPHIC_DATA] do Dia Prato Vegetariano Prato…" at bounding box center [170, 43] width 336 height 45
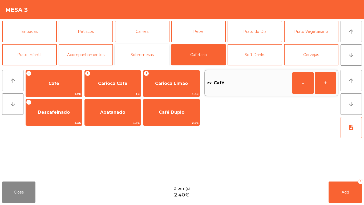
click at [162, 51] on button "Sobremesas" at bounding box center [142, 54] width 55 height 21
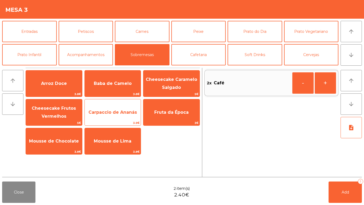
click at [118, 114] on span "Carpaccio de Ananás" at bounding box center [112, 112] width 49 height 5
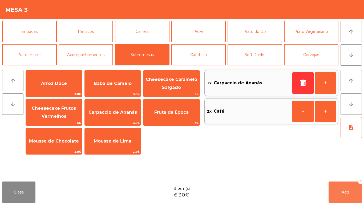
drag, startPoint x: 348, startPoint y: 192, endPoint x: 101, endPoint y: 162, distance: 249.2
click at [347, 191] on span "Add" at bounding box center [345, 192] width 7 height 5
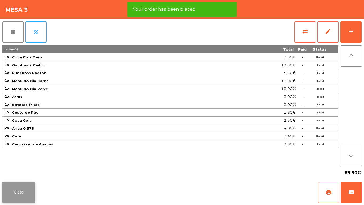
click at [34, 191] on button "Close" at bounding box center [18, 191] width 33 height 21
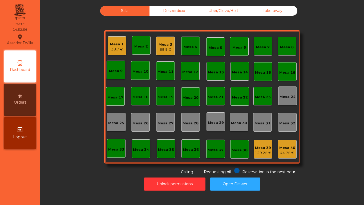
click at [117, 47] on div "38.7 €" at bounding box center [117, 49] width 14 height 5
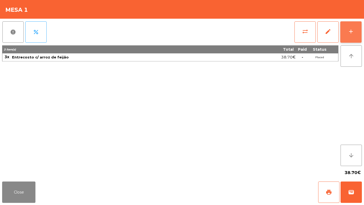
click at [355, 36] on button "add" at bounding box center [350, 31] width 21 height 21
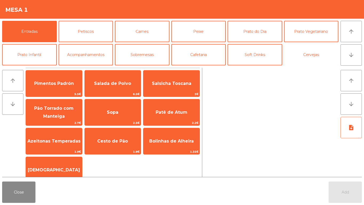
click at [329, 60] on button "Cervejas" at bounding box center [311, 54] width 55 height 21
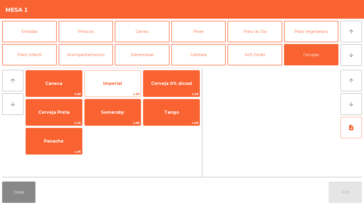
click at [118, 81] on span "Imperial" at bounding box center [112, 83] width 19 height 5
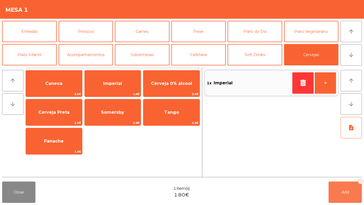
drag, startPoint x: 350, startPoint y: 186, endPoint x: 305, endPoint y: 177, distance: 45.1
click at [350, 186] on button "Add 1" at bounding box center [345, 191] width 33 height 21
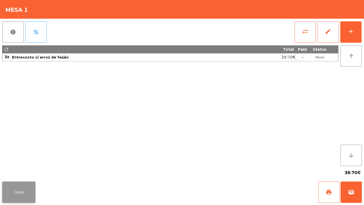
click at [27, 192] on button "Close" at bounding box center [18, 191] width 33 height 21
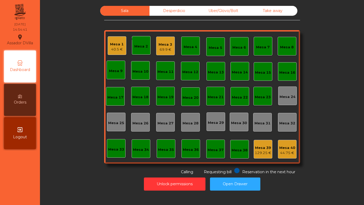
click at [166, 47] on div "69.9 €" at bounding box center [166, 49] width 14 height 5
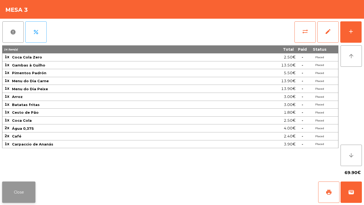
click at [29, 189] on button "Close" at bounding box center [18, 191] width 33 height 21
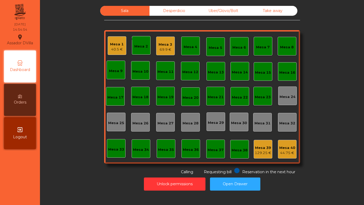
click at [58, 176] on div "Unlock permissions Open Drawer" at bounding box center [202, 184] width 310 height 18
click at [68, 71] on div "Sala Desperdicio Uber/Glovo/Bolt Take away Mesa 1 40.5 € monetization_on done M…" at bounding box center [202, 90] width 310 height 169
click at [0, 74] on nav "Assador DVilla location_on [DATE] 15:14:18 Dashboard Orders exit_to_app Logout" at bounding box center [20, 102] width 40 height 205
click at [108, 42] on div "Mesa 1 54.4 €" at bounding box center [117, 45] width 19 height 19
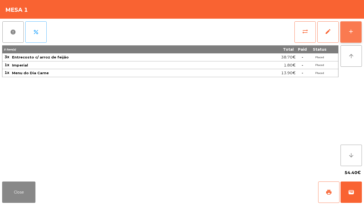
click at [357, 30] on button "add" at bounding box center [350, 31] width 21 height 21
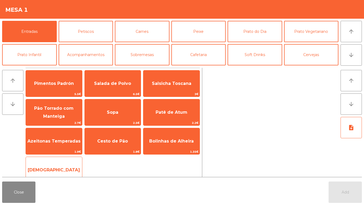
click at [62, 163] on span "[DEMOGRAPHIC_DATA]" at bounding box center [54, 170] width 56 height 14
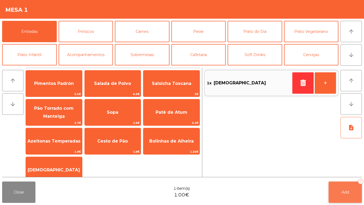
click at [341, 192] on button "Add 1" at bounding box center [345, 191] width 33 height 21
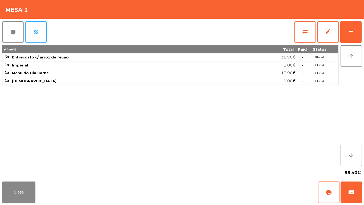
click at [69, 74] on span "Menu do Dia Carne" at bounding box center [124, 73] width 225 height 4
click at [352, 34] on div "add" at bounding box center [351, 31] width 6 height 6
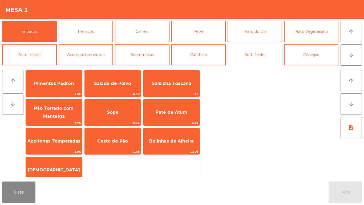
click at [247, 57] on button "Soft Drinks" at bounding box center [255, 54] width 55 height 21
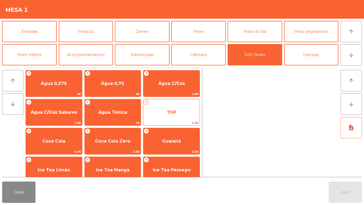
click at [164, 122] on span "2.5€" at bounding box center [171, 122] width 56 height 5
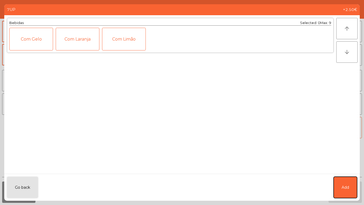
click at [339, 182] on button "Add" at bounding box center [345, 186] width 23 height 21
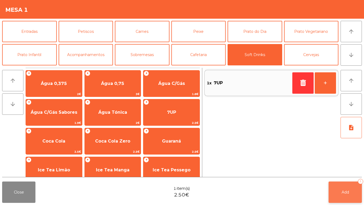
click at [344, 187] on button "Add 1" at bounding box center [345, 191] width 33 height 21
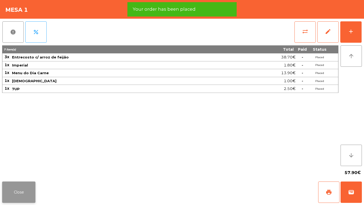
click at [33, 188] on button "Close" at bounding box center [18, 191] width 33 height 21
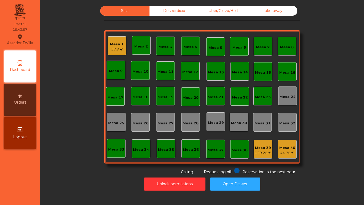
click at [108, 53] on div "Mesa 1 57.9 €" at bounding box center [117, 45] width 19 height 19
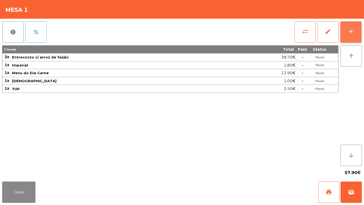
click at [351, 31] on div "add" at bounding box center [351, 31] width 6 height 6
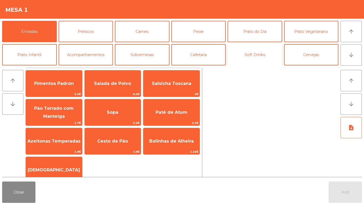
click at [267, 57] on button "Soft Drinks" at bounding box center [255, 54] width 55 height 21
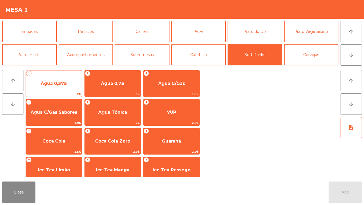
click at [57, 85] on span "Água 0,375" at bounding box center [54, 83] width 26 height 5
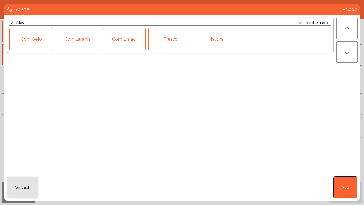
click at [349, 184] on button "Add" at bounding box center [345, 186] width 23 height 21
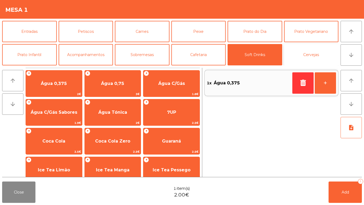
click at [311, 55] on button "Cervejas" at bounding box center [311, 54] width 55 height 21
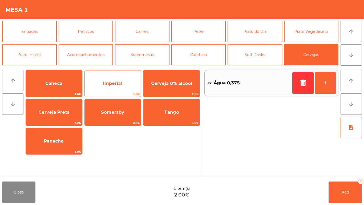
click at [118, 83] on span "Imperial" at bounding box center [112, 83] width 19 height 5
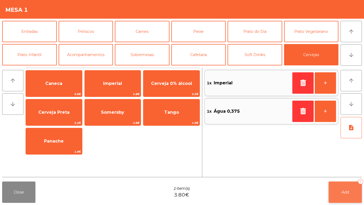
click at [353, 189] on button "Add 2" at bounding box center [345, 191] width 33 height 21
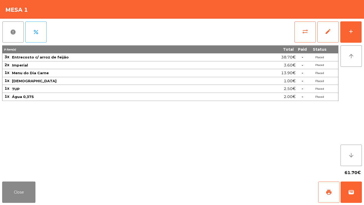
click at [80, 204] on div "Close print wallet" at bounding box center [182, 192] width 364 height 26
click at [81, 204] on div "Close print wallet" at bounding box center [182, 192] width 364 height 26
drag, startPoint x: 75, startPoint y: 204, endPoint x: 102, endPoint y: 204, distance: 26.1
click at [101, 204] on div "Close print wallet" at bounding box center [182, 192] width 364 height 26
click at [27, 199] on button "Close" at bounding box center [18, 191] width 33 height 21
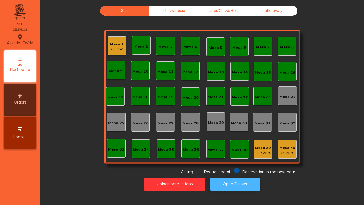
click at [235, 185] on button "Open Drawer" at bounding box center [235, 183] width 50 height 13
click at [232, 185] on button "Open Drawer" at bounding box center [235, 183] width 50 height 13
click at [116, 53] on div "Mesa 1 61.7 €" at bounding box center [117, 45] width 19 height 19
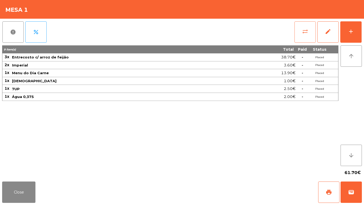
click at [304, 30] on span "sync_alt" at bounding box center [305, 31] width 6 height 6
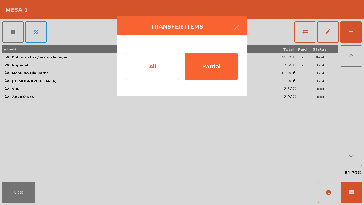
click at [167, 78] on div "All" at bounding box center [152, 66] width 53 height 27
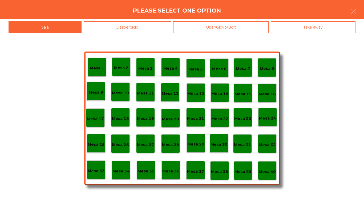
click at [267, 167] on div "Mesa 40" at bounding box center [267, 170] width 17 height 8
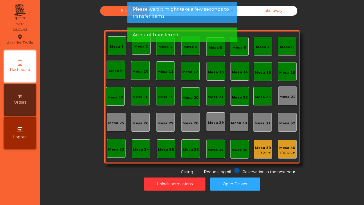
click at [255, 152] on div "129.25 €" at bounding box center [263, 152] width 17 height 5
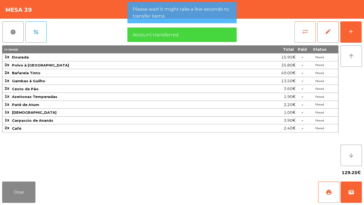
click at [300, 36] on button "sync_alt" at bounding box center [305, 31] width 21 height 21
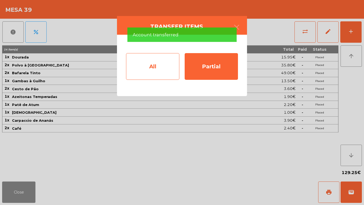
click at [162, 79] on div "All" at bounding box center [152, 66] width 53 height 27
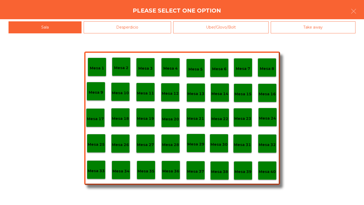
click at [267, 165] on div "Mesa 40" at bounding box center [267, 170] width 19 height 19
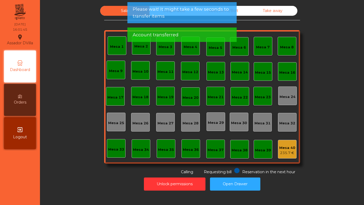
click at [307, 144] on div "Sala Desperdicio Uber/Glovo/Bolt Take away Mesa 1 monetization_on [GEOGRAPHIC_D…" at bounding box center [202, 90] width 310 height 169
